Goal: Information Seeking & Learning: Learn about a topic

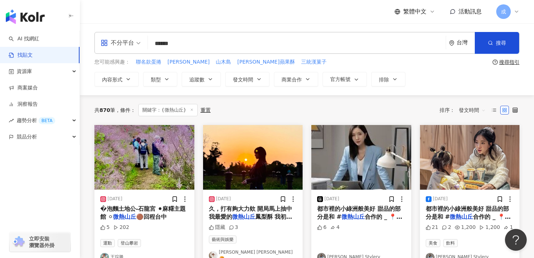
click at [196, 41] on input "******" at bounding box center [297, 44] width 292 height 16
type input "**********"
click at [496, 43] on span "搜尋" at bounding box center [501, 43] width 10 height 6
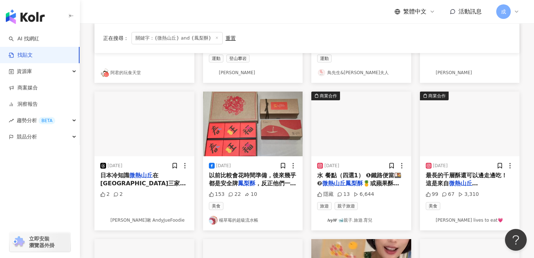
scroll to position [182, 0]
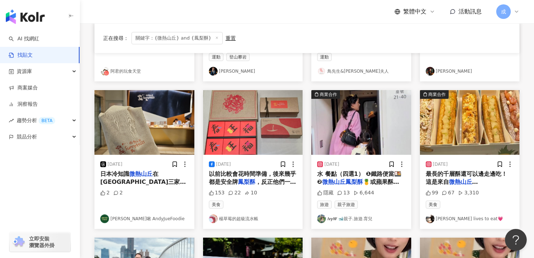
click at [334, 174] on span "水 餐點（四選1） ❶鐵路便當🍱 ❷" at bounding box center [359, 177] width 84 height 15
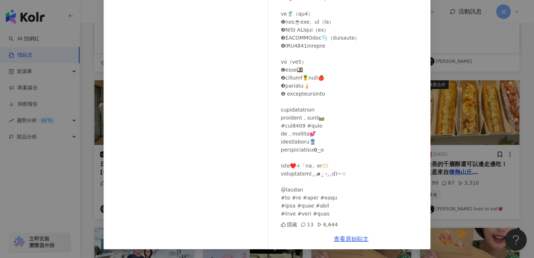
scroll to position [193, 0]
click at [445, 119] on div "𝙄𝙫𝙮𝙒 🐋親子.旅遊.育兒 [DATE] 隱藏 13 6,644 查看原始貼文" at bounding box center [267, 129] width 534 height 258
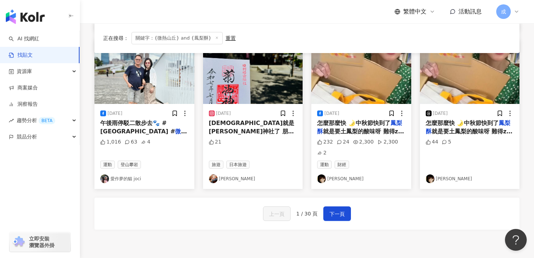
scroll to position [384, 0]
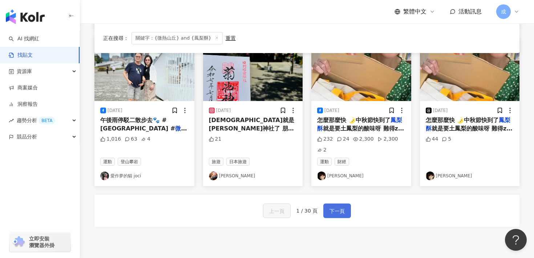
click at [330, 207] on span "下一頁" at bounding box center [337, 211] width 15 height 9
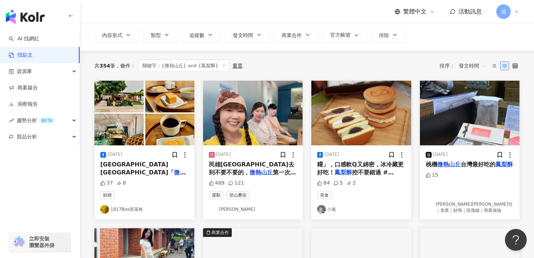
scroll to position [44, 0]
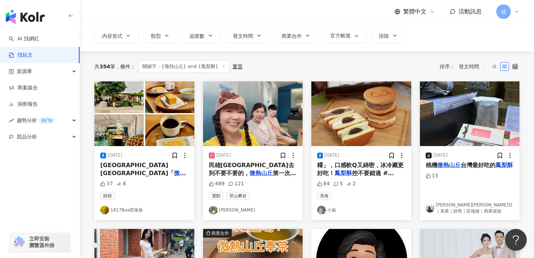
click at [268, 166] on span "民雄[GEOGRAPHIC_DATA]去到不要不要的，" at bounding box center [251, 169] width 85 height 15
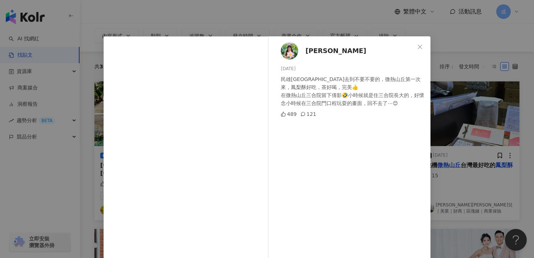
click at [455, 43] on div "[PERSON_NAME][DATE] 民雄[GEOGRAPHIC_DATA]去到不要不要的，微熱山丘第一次來，鳳梨酥好吃，茶好喝，完美👍 在微熱山丘三合院留…" at bounding box center [267, 129] width 534 height 258
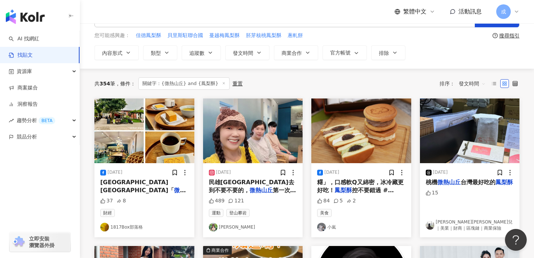
scroll to position [26, 0]
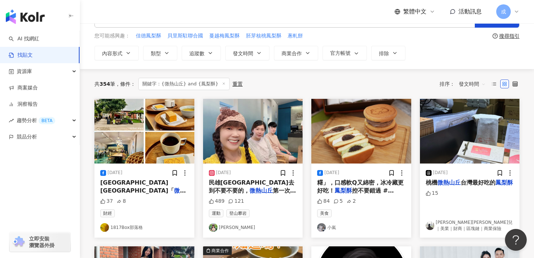
click at [138, 195] on span "」遠近馳名，店家提供一整塊" at bounding box center [143, 202] width 87 height 15
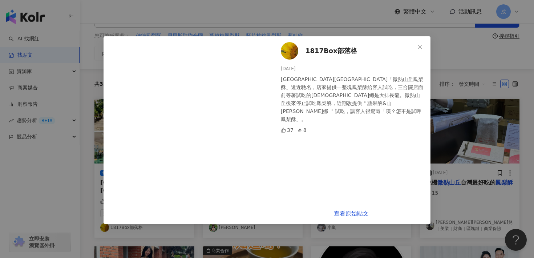
click at [476, 52] on div "1817Box部落格 [DATE] [GEOGRAPHIC_DATA][GEOGRAPHIC_DATA]「微熱山丘鳳梨酥」遠近馳名，店家提供一整塊鳳梨酥給客人…" at bounding box center [267, 129] width 534 height 258
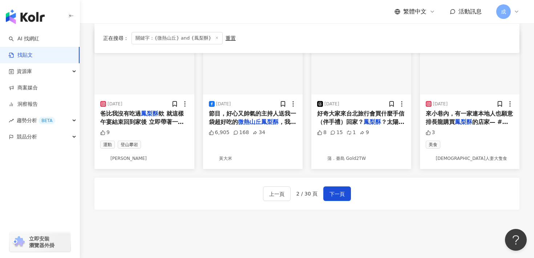
scroll to position [441, 0]
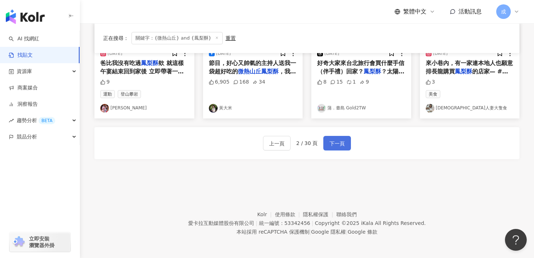
click at [339, 138] on button "下一頁" at bounding box center [337, 143] width 28 height 15
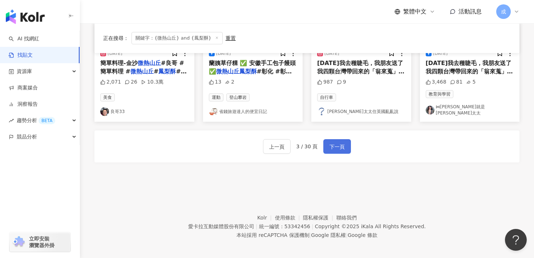
click at [340, 144] on span "下一頁" at bounding box center [337, 146] width 15 height 9
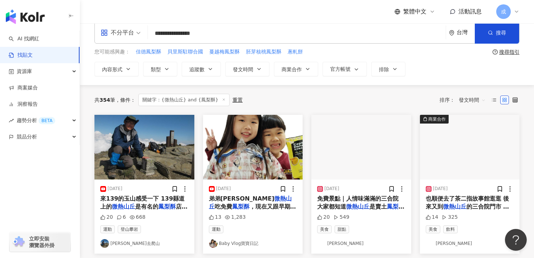
scroll to position [0, 0]
